Goal: Find specific page/section: Find specific page/section

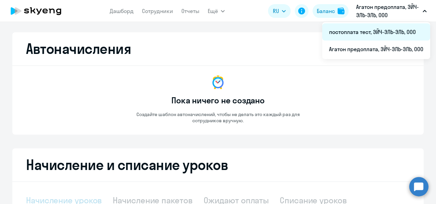
click at [364, 29] on li "постоплата тест, ЭЙЧ-ЭЛЬ-ЭЛЬ, ООО" at bounding box center [376, 31] width 108 height 17
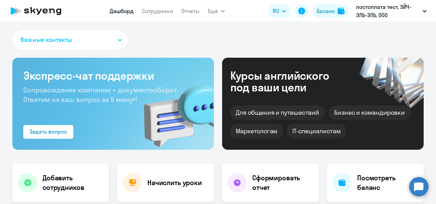
click at [157, 7] on app-menu-item-link "Сотрудники" at bounding box center [157, 11] width 31 height 9
click at [163, 9] on link "Сотрудники" at bounding box center [157, 11] width 31 height 7
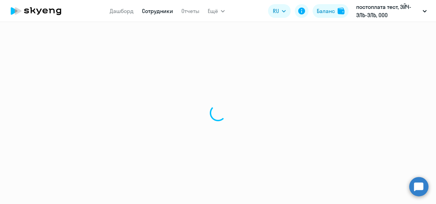
select select "30"
